Goal: Task Accomplishment & Management: Complete application form

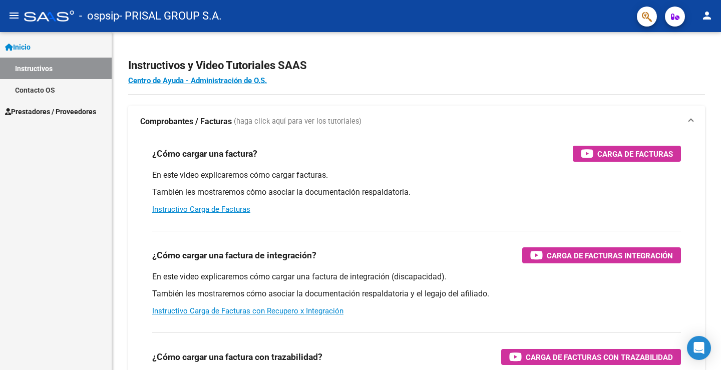
click at [58, 107] on span "Prestadores / Proveedores" at bounding box center [50, 111] width 91 height 11
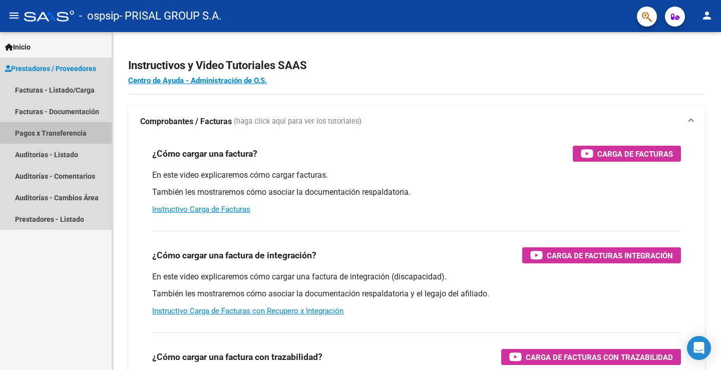
click at [75, 131] on link "Pagos x Transferencia" at bounding box center [56, 133] width 112 height 22
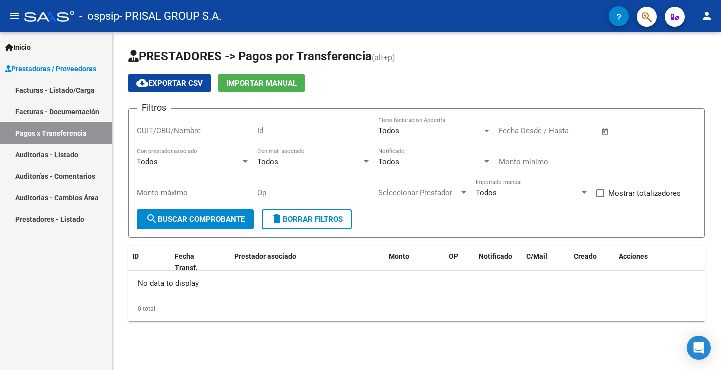
click at [64, 90] on link "Facturas - Listado/Carga" at bounding box center [56, 90] width 112 height 22
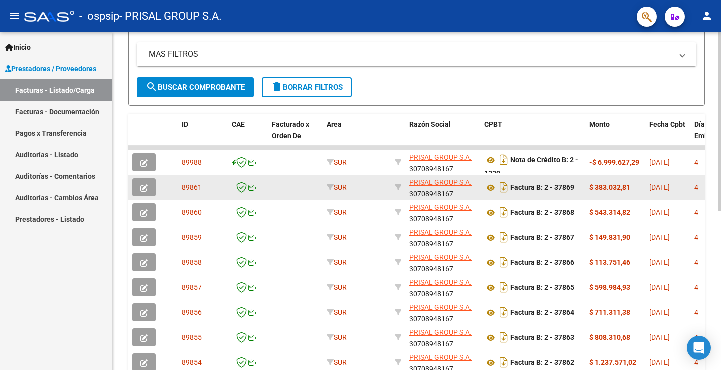
scroll to position [299, 0]
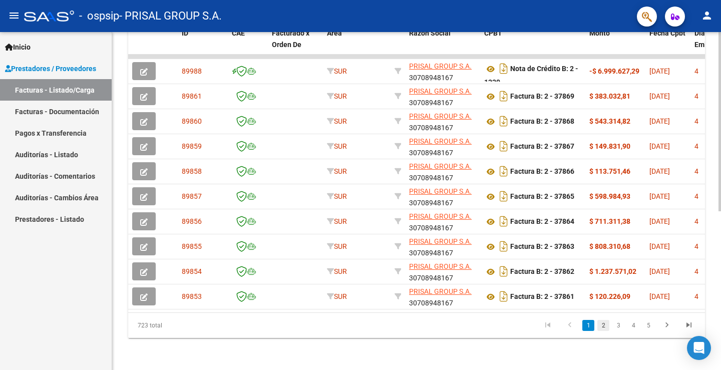
click at [602, 328] on link "2" at bounding box center [604, 325] width 12 height 11
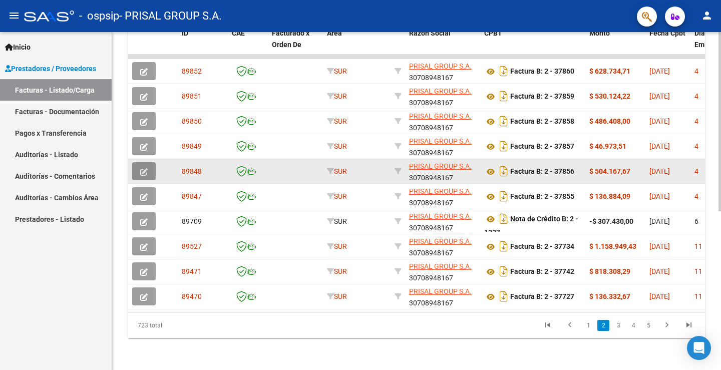
click at [138, 164] on button "button" at bounding box center [144, 171] width 24 height 18
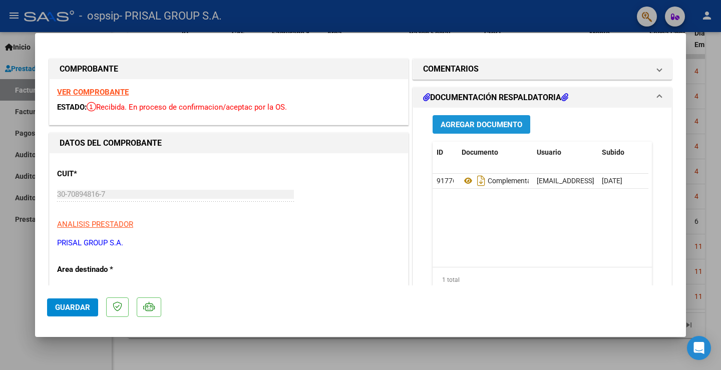
click at [496, 128] on span "Agregar Documento" at bounding box center [482, 124] width 82 height 9
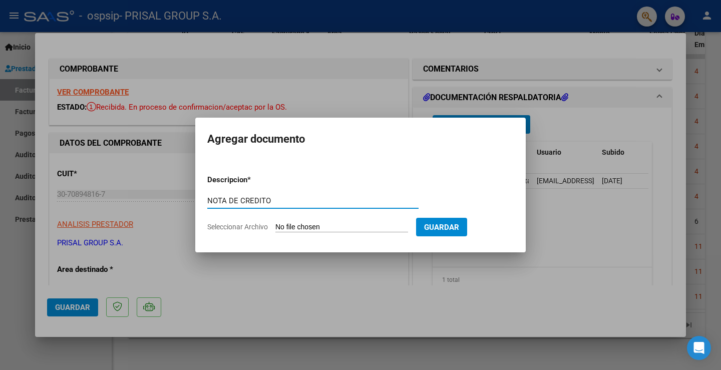
type input "NOTA DE CREDITO"
click at [322, 227] on input "Seleccionar Archivo" at bounding box center [342, 228] width 133 height 10
type input "C:\fakepath\NC_B_0002_00001326_OSPSIP (DIABETES) (10367).pdf"
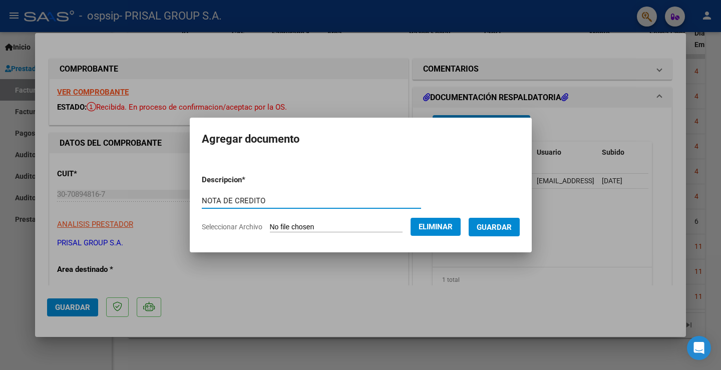
click at [281, 200] on input "NOTA DE CREDITO" at bounding box center [311, 200] width 219 height 9
type input "NOTA DE CREDITO 1326"
click at [497, 225] on span "Guardar" at bounding box center [494, 227] width 35 height 9
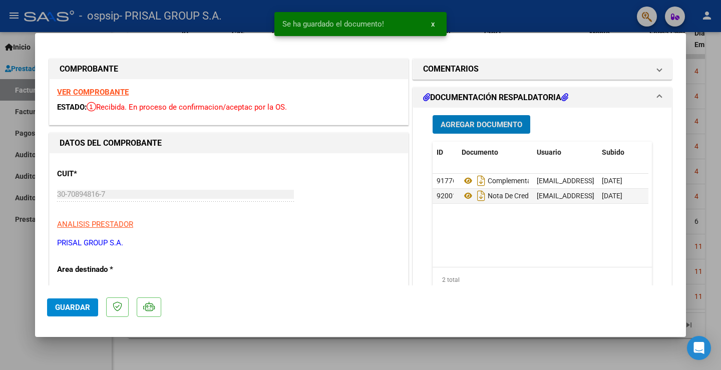
click at [72, 306] on span "Guardar" at bounding box center [72, 307] width 35 height 9
click at [87, 311] on span "Guardar" at bounding box center [72, 307] width 35 height 9
click at [27, 274] on div at bounding box center [360, 185] width 721 height 370
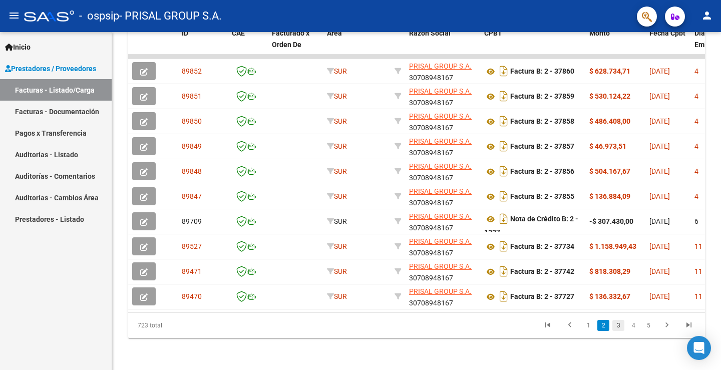
click at [616, 327] on link "3" at bounding box center [619, 325] width 12 height 11
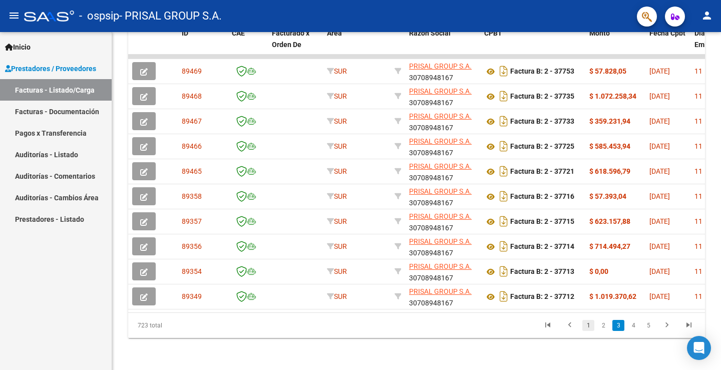
click at [586, 327] on link "1" at bounding box center [589, 325] width 12 height 11
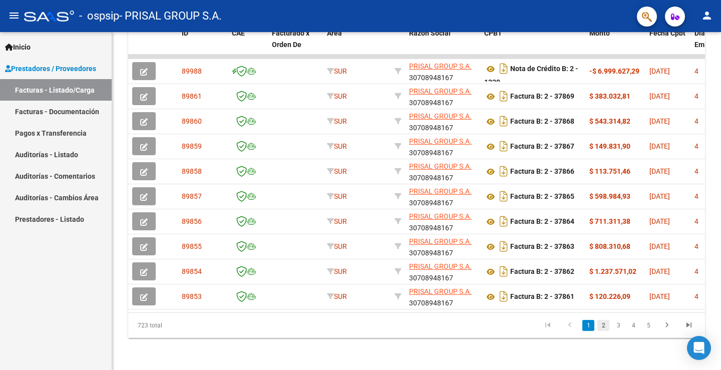
click at [602, 327] on link "2" at bounding box center [604, 325] width 12 height 11
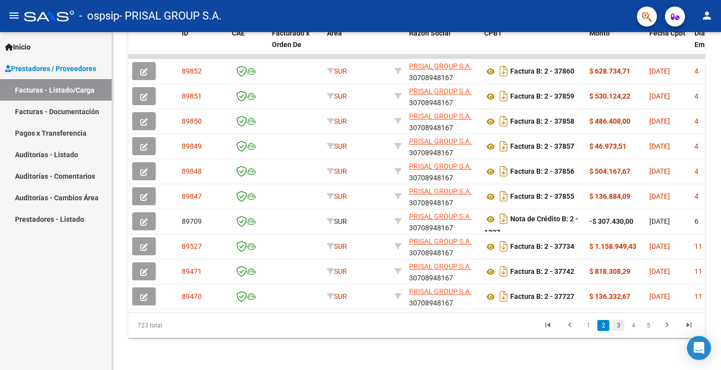
click at [615, 326] on link "3" at bounding box center [619, 325] width 12 height 11
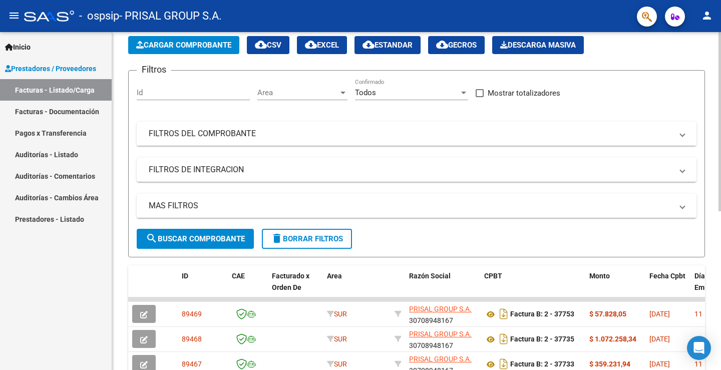
scroll to position [0, 0]
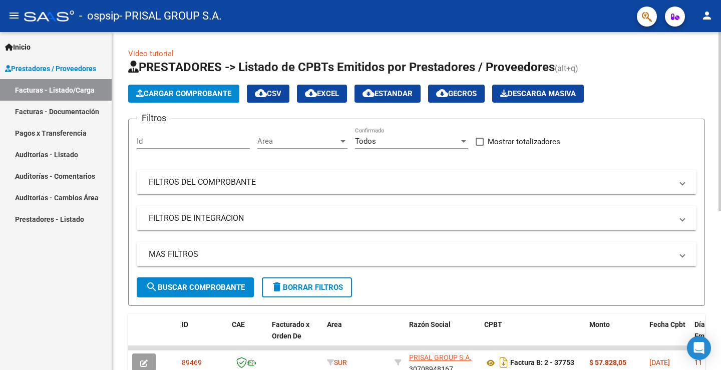
click at [227, 286] on span "search Buscar Comprobante" at bounding box center [195, 287] width 99 height 9
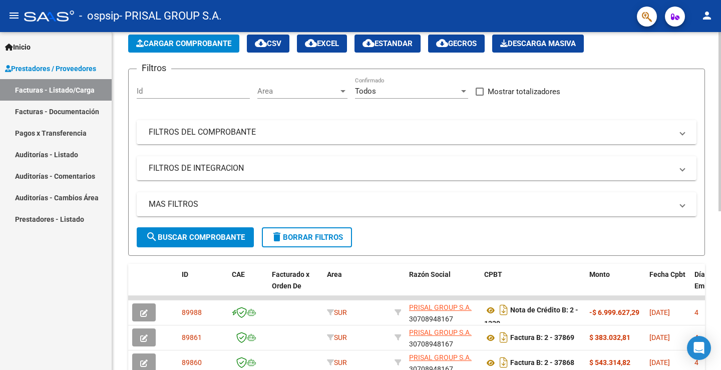
click at [330, 136] on mat-panel-title "FILTROS DEL COMPROBANTE" at bounding box center [411, 132] width 524 height 11
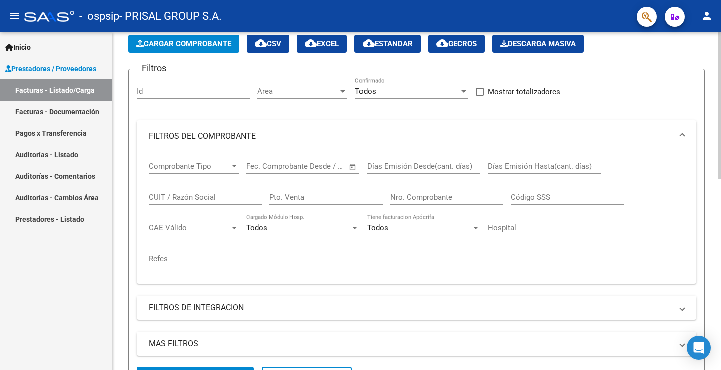
click at [411, 196] on input "Nro. Comprobante" at bounding box center [446, 197] width 113 height 9
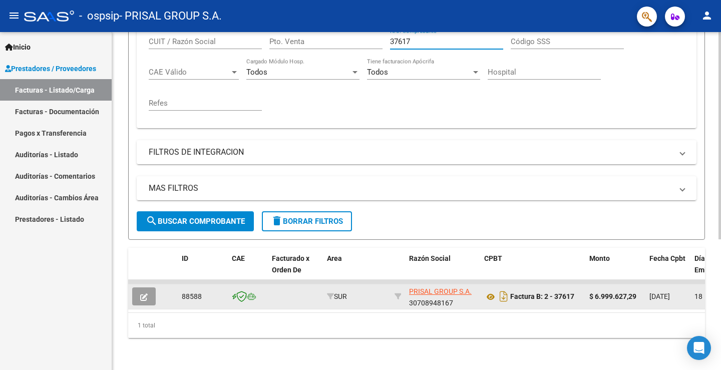
type input "37617"
click at [145, 294] on icon "button" at bounding box center [144, 298] width 8 height 8
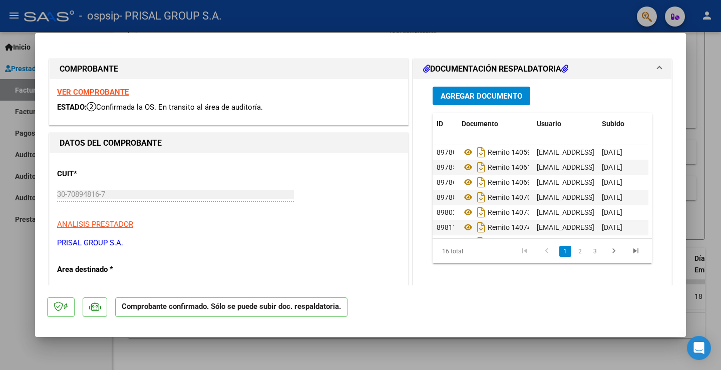
scroll to position [158, 0]
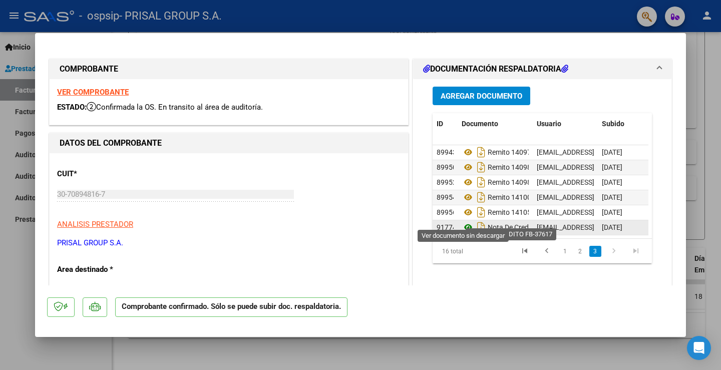
click at [466, 221] on icon at bounding box center [468, 227] width 13 height 12
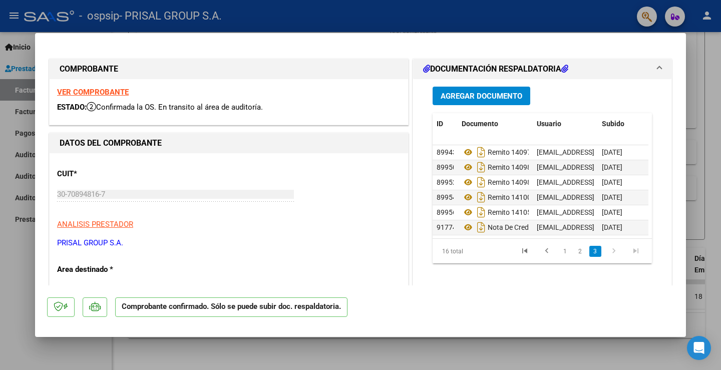
click at [705, 83] on div at bounding box center [360, 185] width 721 height 370
type input "$ 0,00"
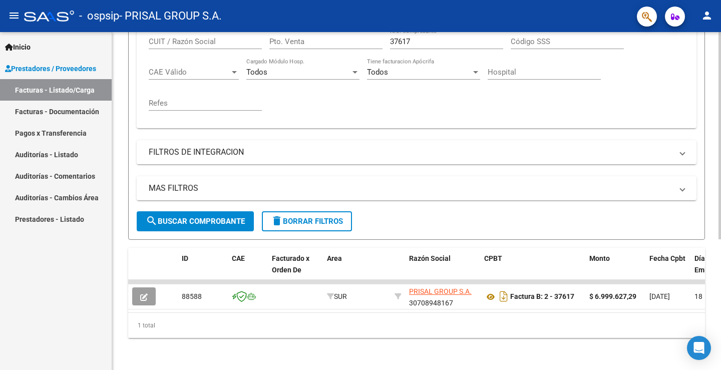
scroll to position [13, 0]
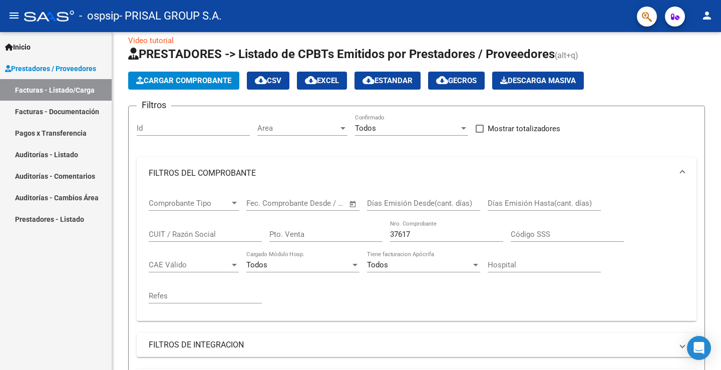
click at [59, 92] on link "Facturas - Listado/Carga" at bounding box center [56, 90] width 112 height 22
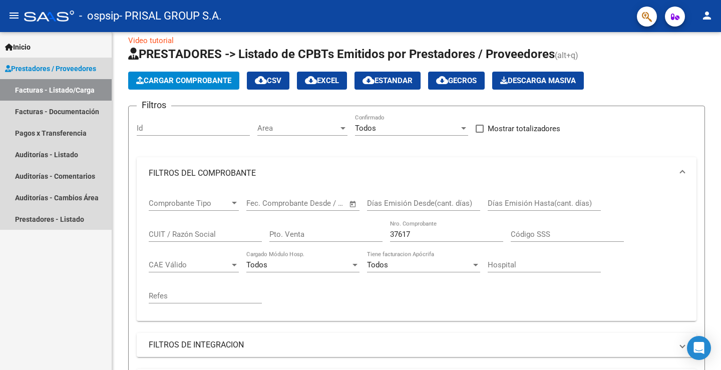
click at [55, 87] on link "Facturas - Listado/Carga" at bounding box center [56, 90] width 112 height 22
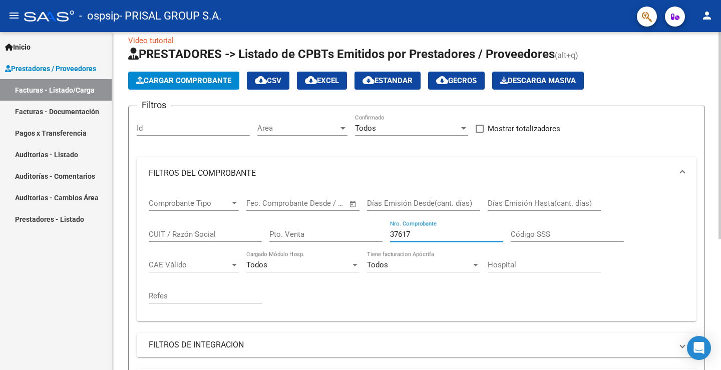
drag, startPoint x: 425, startPoint y: 234, endPoint x: 302, endPoint y: 234, distance: 123.2
click at [302, 234] on div "Comprobante Tipo Comprobante Tipo Fecha inicio – Fecha fin Fec. Comprobante Des…" at bounding box center [417, 251] width 536 height 124
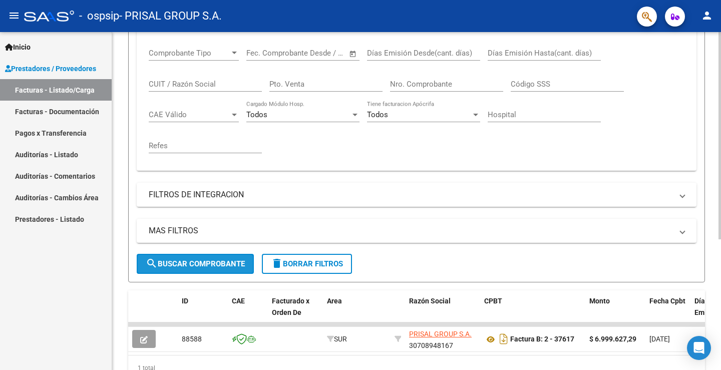
click at [200, 266] on span "search Buscar Comprobante" at bounding box center [195, 264] width 99 height 9
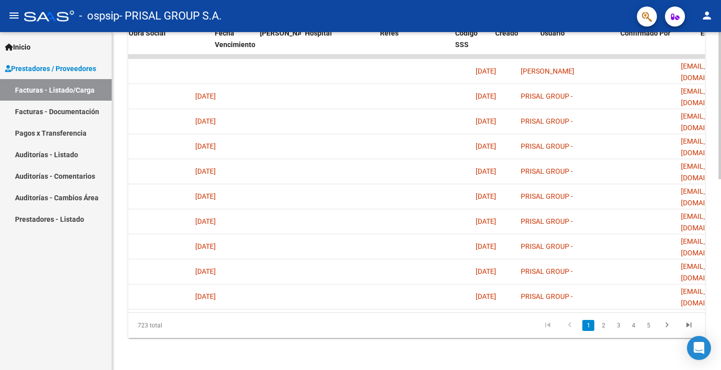
scroll to position [0, 1856]
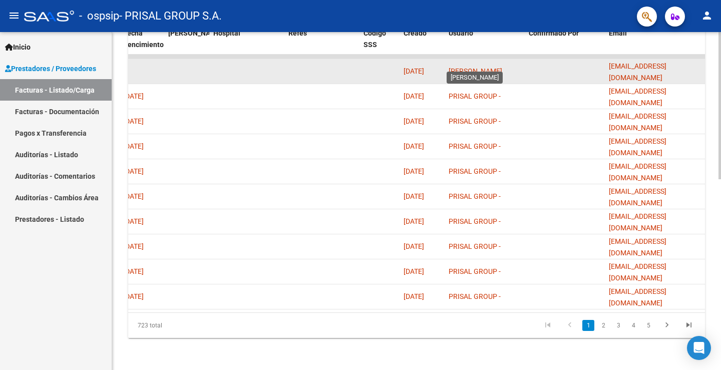
click at [481, 67] on span "[PERSON_NAME]" at bounding box center [476, 71] width 54 height 8
click at [475, 67] on span "[PERSON_NAME]" at bounding box center [476, 71] width 54 height 8
click at [512, 70] on datatable-body-cell "[PERSON_NAME]" at bounding box center [485, 71] width 80 height 25
drag, startPoint x: 509, startPoint y: 61, endPoint x: 431, endPoint y: 60, distance: 78.7
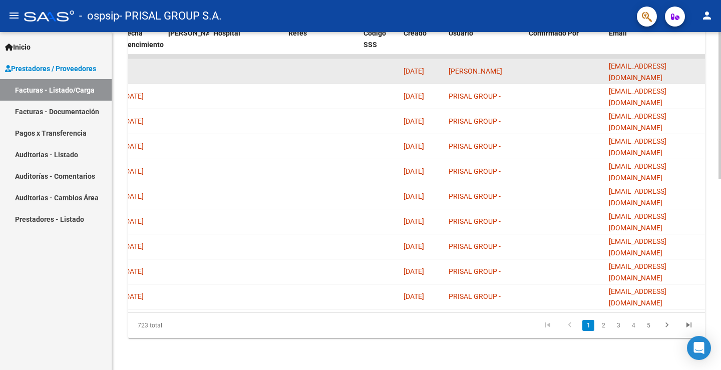
click at [483, 67] on span "[PERSON_NAME]" at bounding box center [476, 71] width 54 height 8
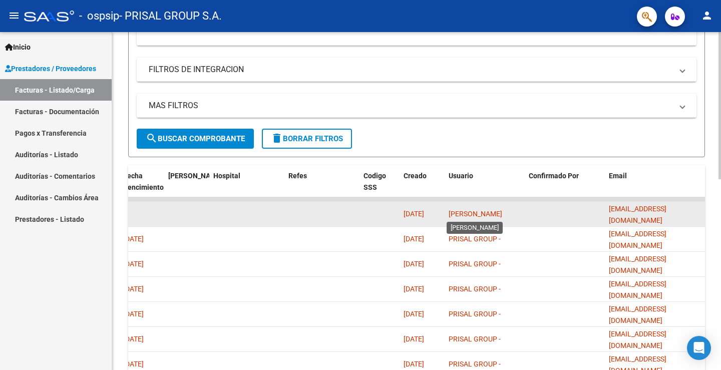
scroll to position [339, 0]
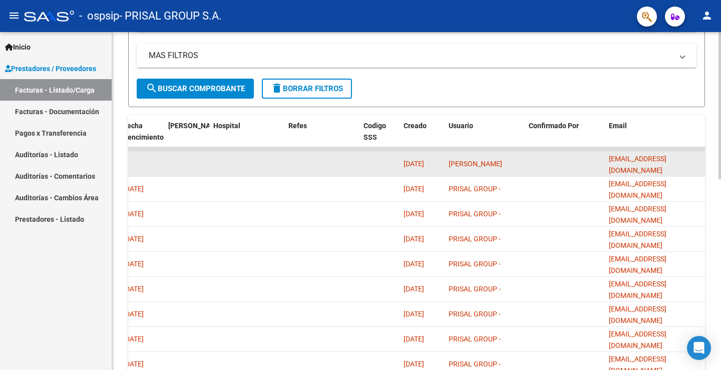
drag, startPoint x: 506, startPoint y: 163, endPoint x: 447, endPoint y: 162, distance: 59.6
click at [447, 162] on datatable-body-cell "[PERSON_NAME]" at bounding box center [485, 164] width 80 height 25
click at [513, 166] on div "[PERSON_NAME]" at bounding box center [485, 164] width 72 height 12
drag, startPoint x: 511, startPoint y: 163, endPoint x: 444, endPoint y: 163, distance: 67.6
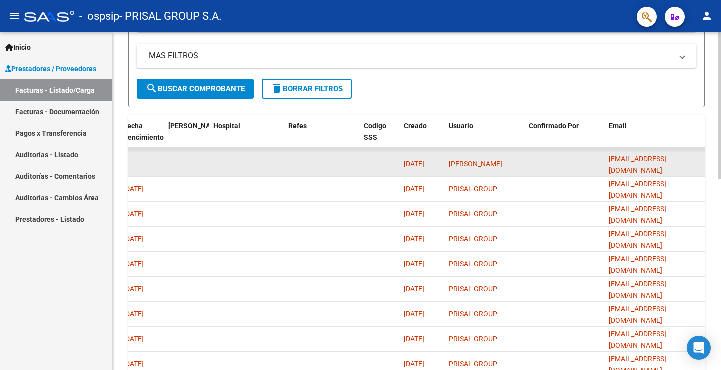
click at [549, 158] on datatable-body-cell at bounding box center [565, 164] width 80 height 25
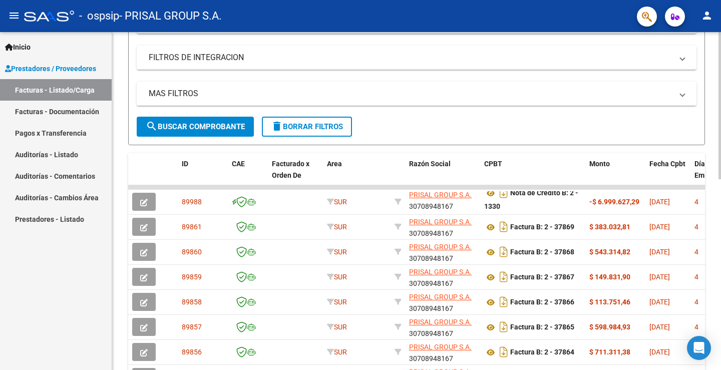
scroll to position [439, 0]
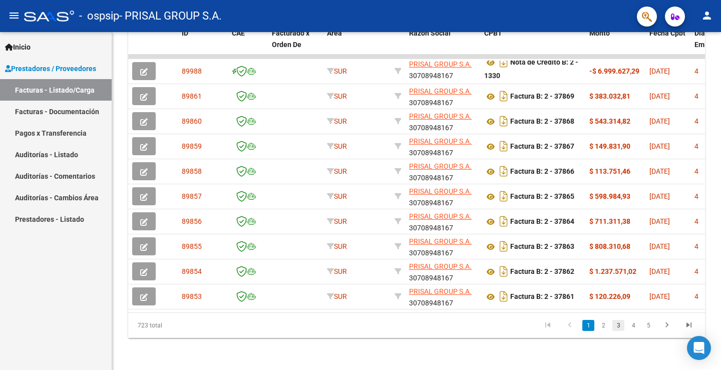
click at [617, 326] on link "3" at bounding box center [619, 325] width 12 height 11
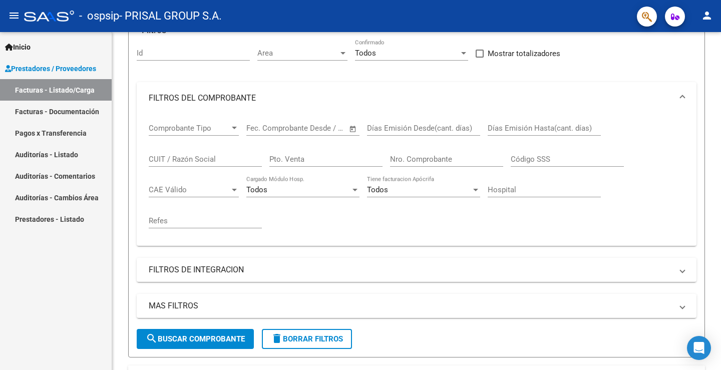
scroll to position [38, 0]
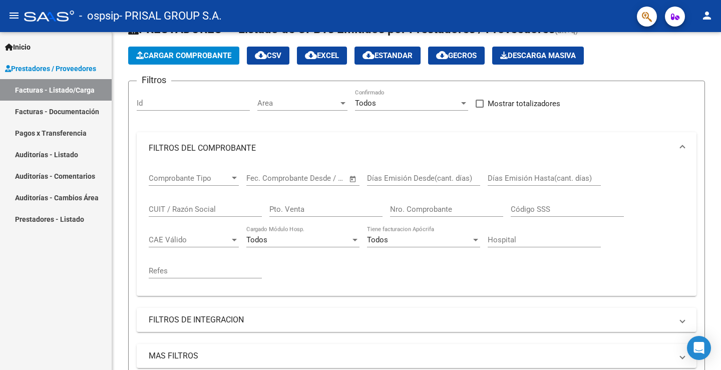
click at [438, 212] on input "Nro. Comprobante" at bounding box center [446, 209] width 113 height 9
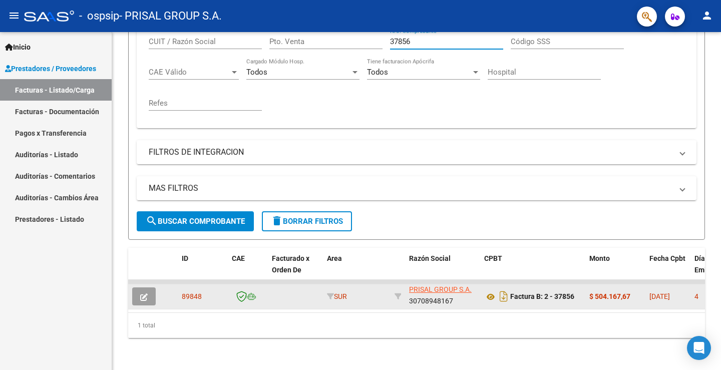
type input "37856"
click at [146, 294] on icon "button" at bounding box center [144, 298] width 8 height 8
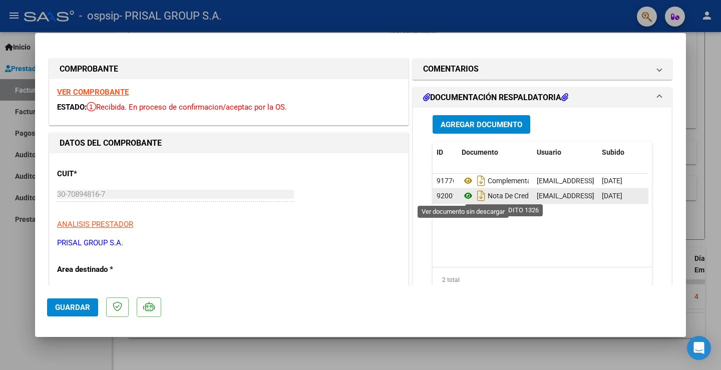
click at [463, 196] on icon at bounding box center [468, 196] width 13 height 12
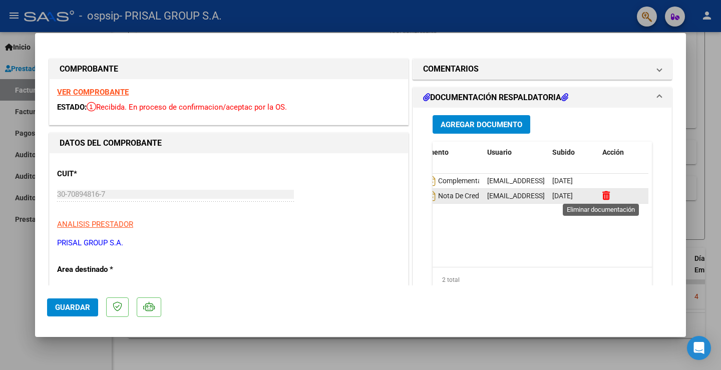
click at [604, 192] on icon at bounding box center [607, 196] width 8 height 10
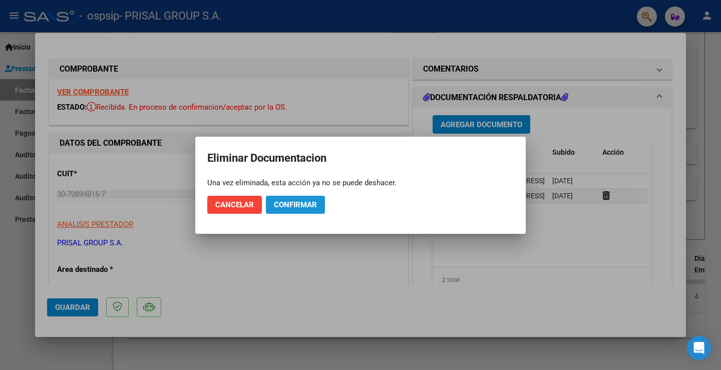
click at [293, 207] on span "Confirmar" at bounding box center [295, 204] width 43 height 9
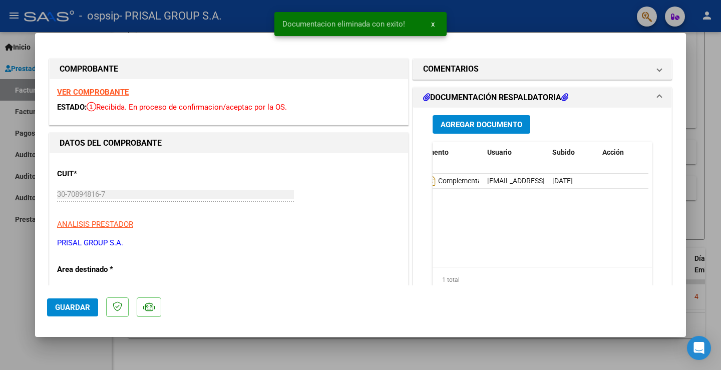
click at [519, 225] on datatable-body "91776 Complementaria Fb-37856 [EMAIL_ADDRESS][DOMAIN_NAME] - PRISAL GROUP - [DA…" at bounding box center [541, 220] width 216 height 93
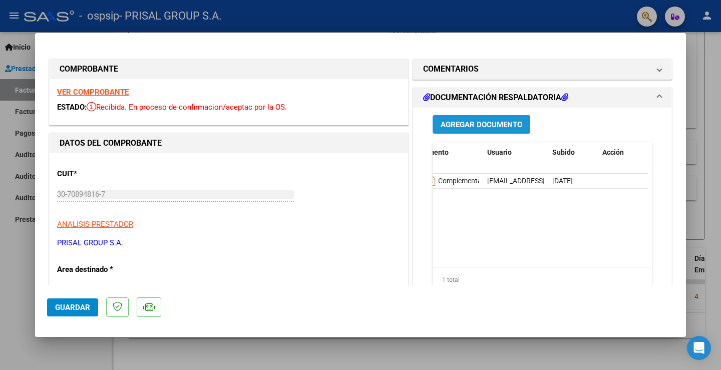
click at [481, 123] on span "Agregar Documento" at bounding box center [482, 124] width 82 height 9
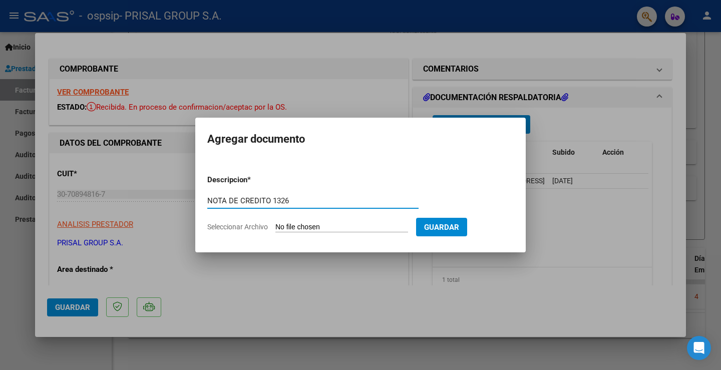
type input "NOTA DE CREDITO 1326"
click at [324, 224] on input "Seleccionar Archivo" at bounding box center [342, 228] width 133 height 10
type input "C:\fakepath\NC_B_0002_00001326_OSPSIP (DIABETES) (10367).pdf"
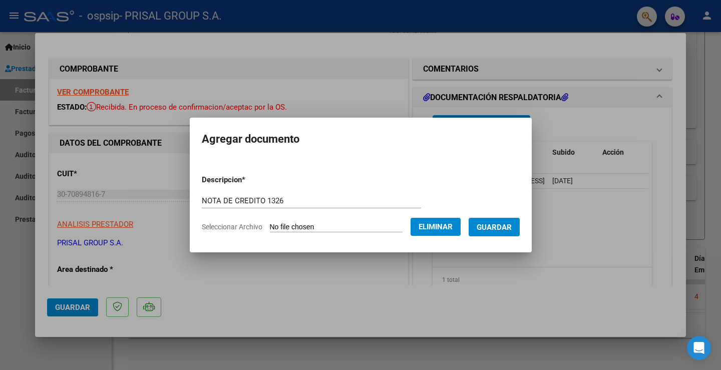
click at [500, 224] on span "Guardar" at bounding box center [494, 227] width 35 height 9
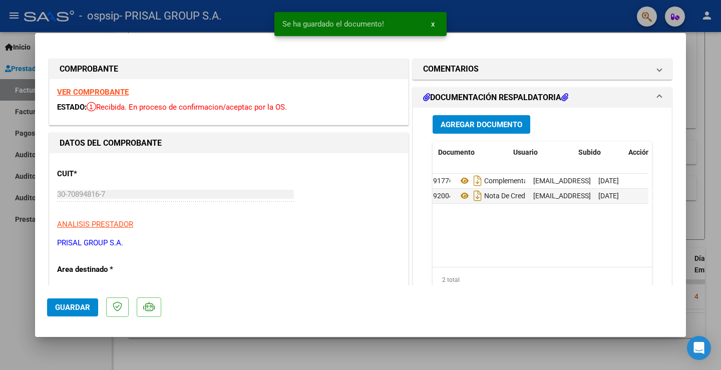
scroll to position [0, 0]
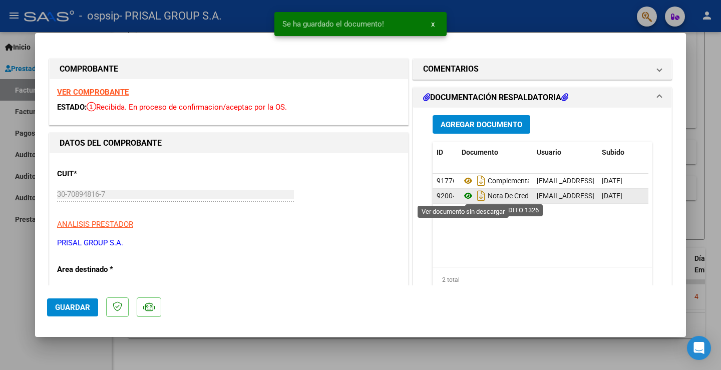
click at [464, 197] on icon at bounding box center [468, 196] width 13 height 12
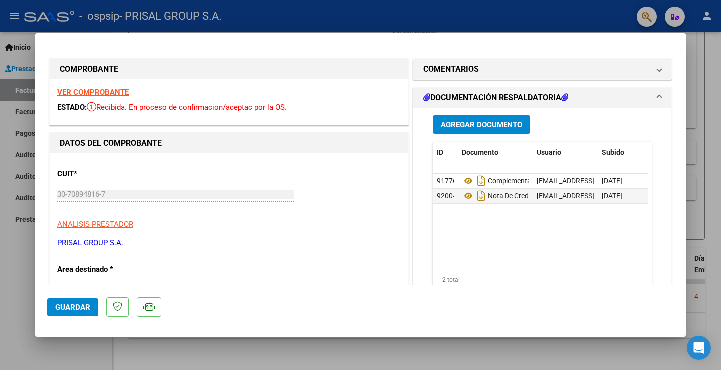
click at [68, 299] on button "Guardar" at bounding box center [72, 308] width 51 height 18
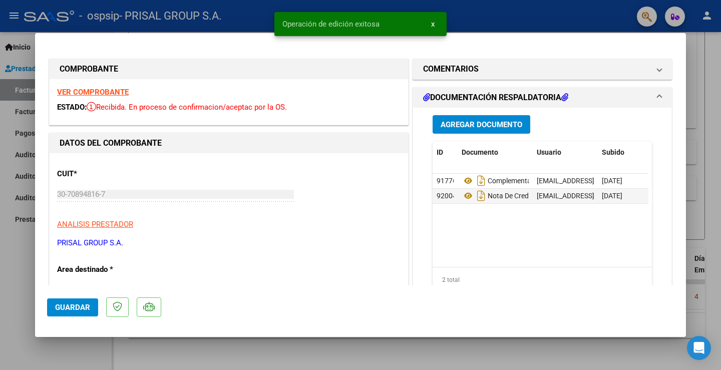
click at [12, 292] on div at bounding box center [360, 185] width 721 height 370
type input "$ 0,00"
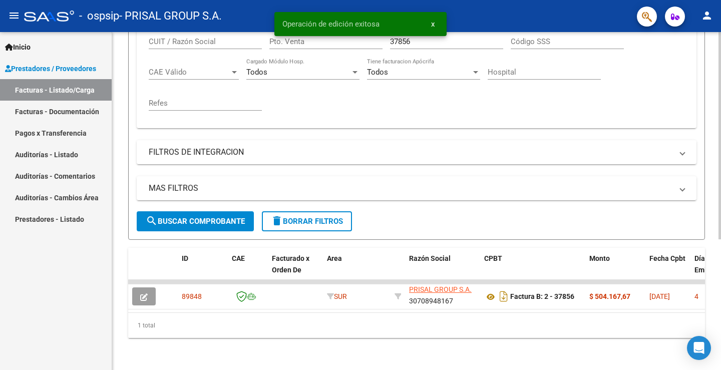
scroll to position [113, 0]
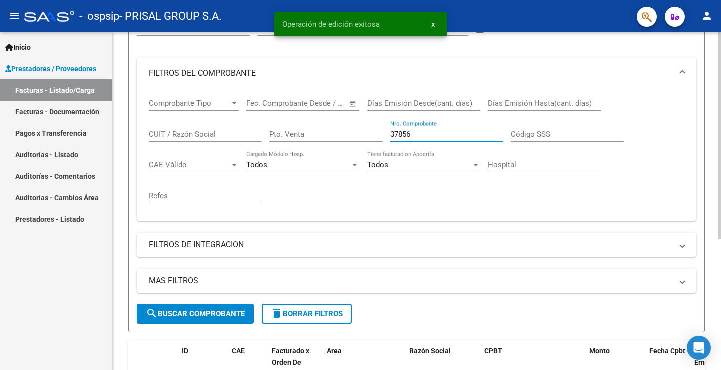
drag, startPoint x: 417, startPoint y: 136, endPoint x: 284, endPoint y: 126, distance: 133.6
click at [284, 126] on div "Comprobante Tipo Comprobante Tipo Fecha inicio – Fecha fin Fec. Comprobante Des…" at bounding box center [417, 151] width 536 height 124
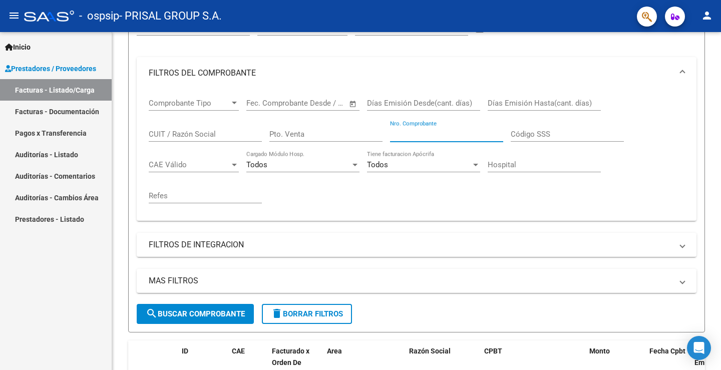
click at [30, 95] on link "Facturas - Listado/Carga" at bounding box center [56, 90] width 112 height 22
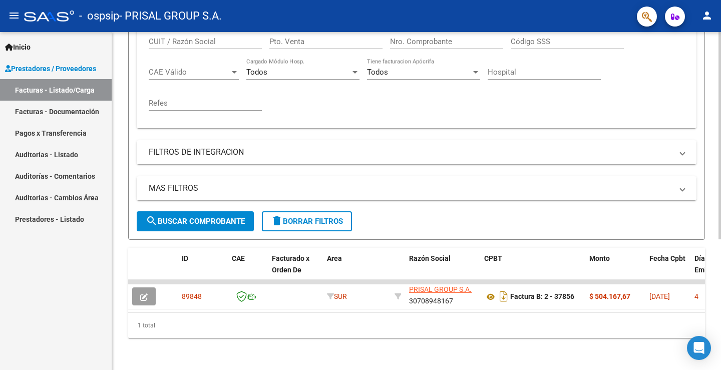
click at [242, 217] on span "search Buscar Comprobante" at bounding box center [195, 221] width 99 height 9
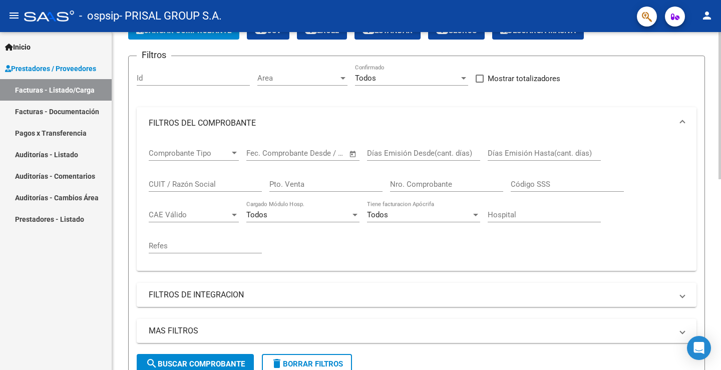
scroll to position [13, 0]
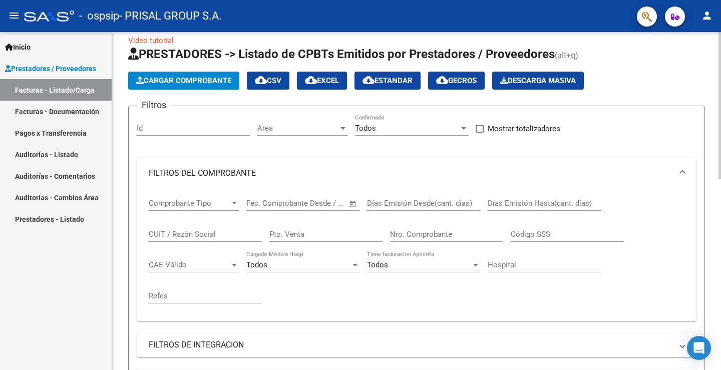
click at [188, 81] on span "Cargar Comprobante" at bounding box center [183, 80] width 95 height 9
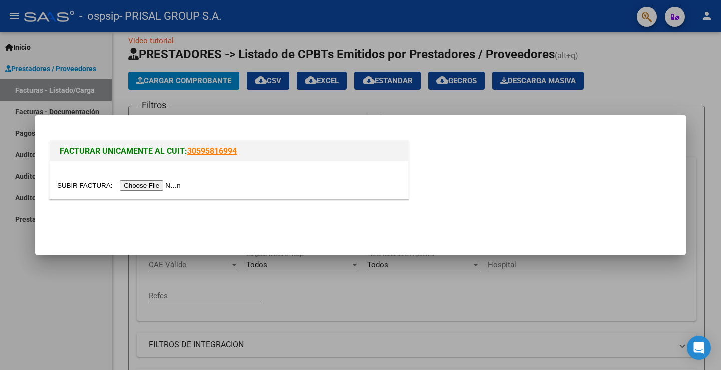
click at [161, 187] on input "file" at bounding box center [120, 185] width 127 height 11
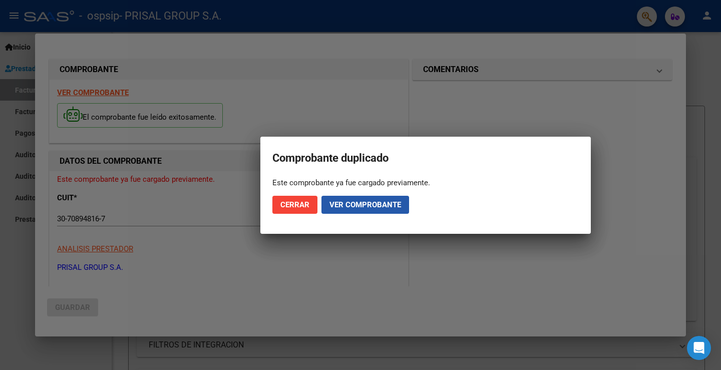
click at [344, 199] on button "Ver comprobante" at bounding box center [366, 205] width 88 height 18
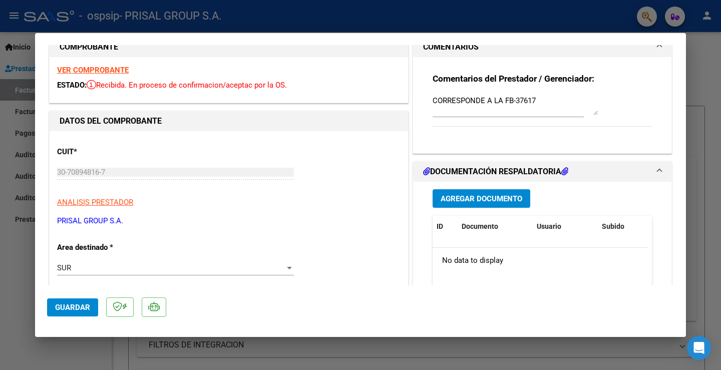
scroll to position [0, 0]
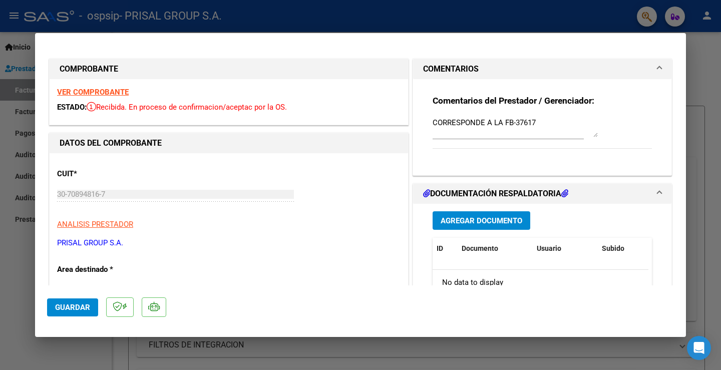
click at [534, 127] on textarea "CORRESPONDE A LA FB-37617" at bounding box center [515, 127] width 165 height 20
click at [537, 123] on textarea "CORRESPONDE A LA FB-37617" at bounding box center [515, 127] width 165 height 20
drag, startPoint x: 541, startPoint y: 125, endPoint x: 516, endPoint y: 120, distance: 25.5
click at [516, 120] on textarea "CORRESPONDE A LA FB-37617" at bounding box center [515, 127] width 165 height 20
type textarea "CORRESPONDE A LA FB-37856 / REMITO 140595"
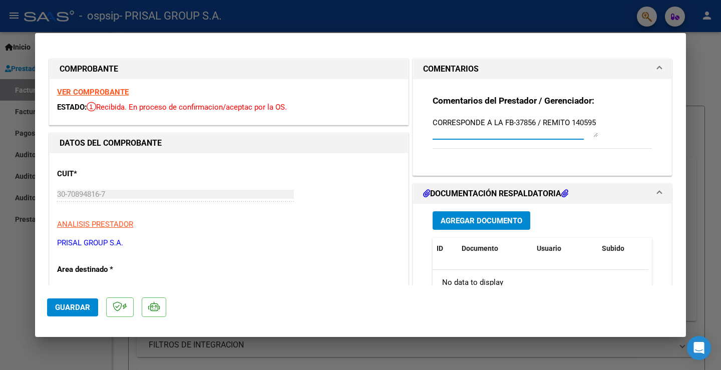
click at [77, 309] on span "Guardar" at bounding box center [72, 307] width 35 height 9
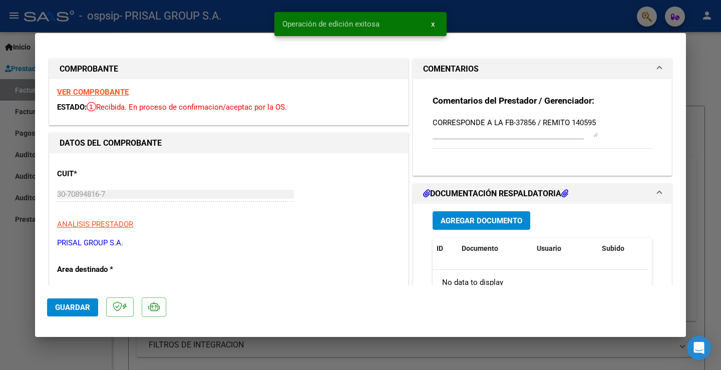
click at [15, 270] on div at bounding box center [360, 185] width 721 height 370
type input "$ 0,00"
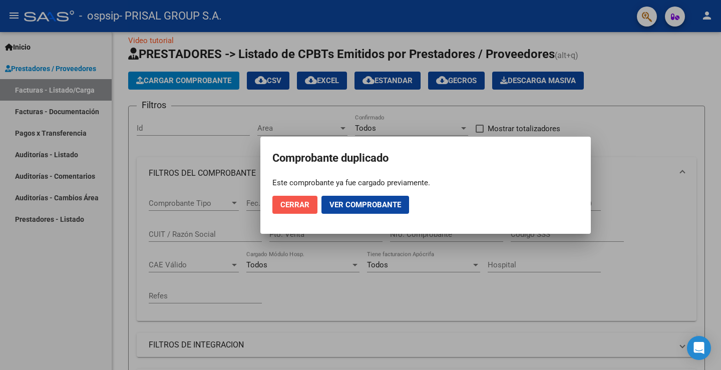
click at [305, 201] on span "Cerrar" at bounding box center [295, 204] width 29 height 9
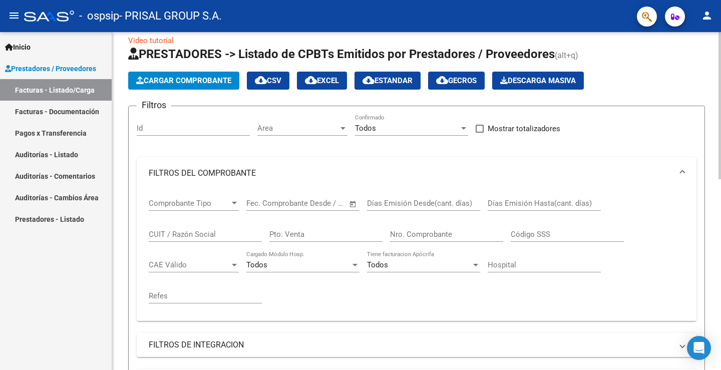
click at [430, 238] on input "Nro. Comprobante" at bounding box center [446, 234] width 113 height 9
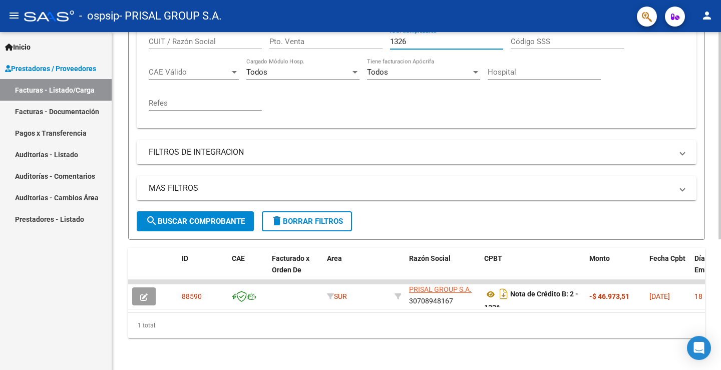
type input "1326"
click at [126, 278] on div "Video tutorial PRESTADORES -> Listado de CPBTs Emitidos por Prestadores / Prove…" at bounding box center [416, 98] width 609 height 544
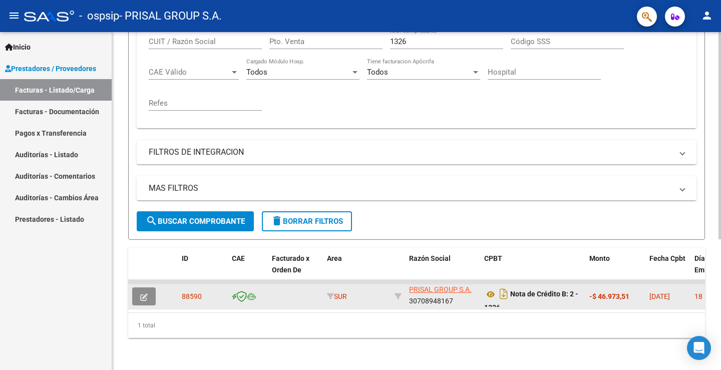
click at [140, 294] on icon "button" at bounding box center [144, 298] width 8 height 8
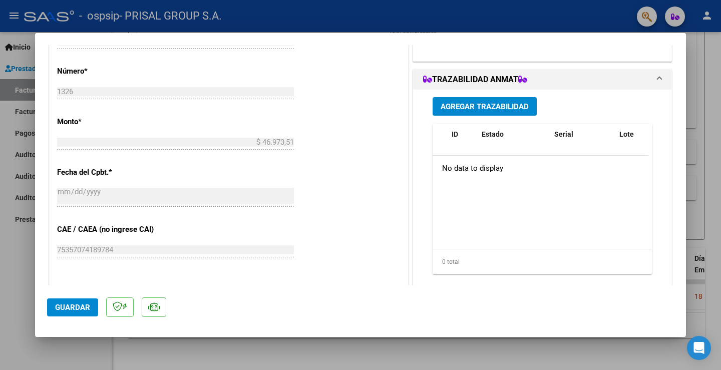
scroll to position [451, 0]
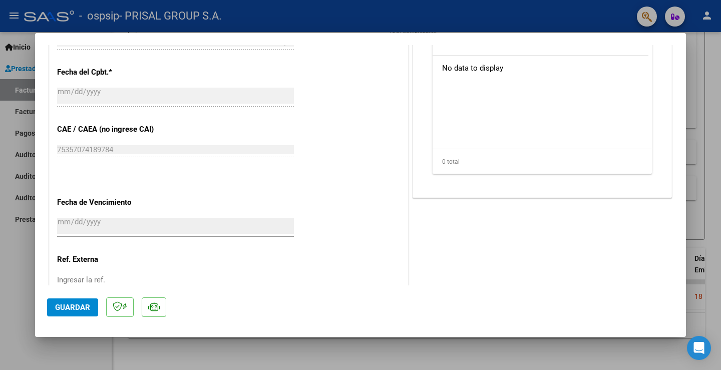
click at [79, 305] on span "Guardar" at bounding box center [72, 307] width 35 height 9
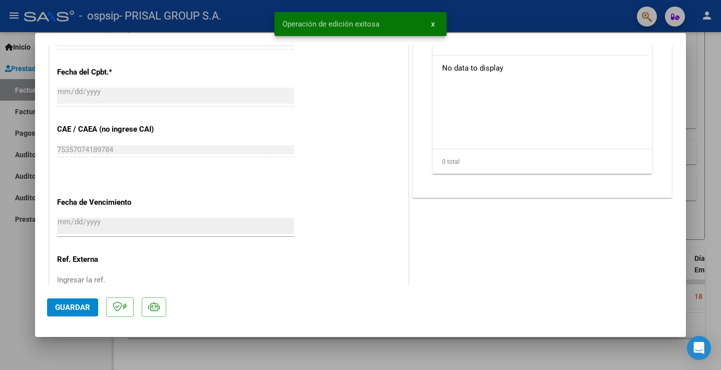
click at [11, 251] on div at bounding box center [360, 185] width 721 height 370
type input "$ 0,00"
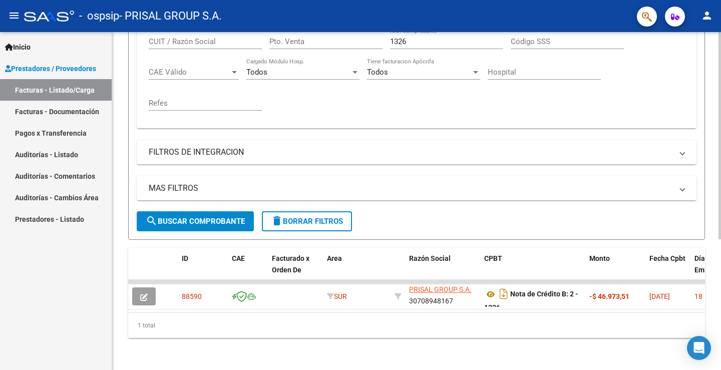
scroll to position [0, 0]
